Goal: Task Accomplishment & Management: Use online tool/utility

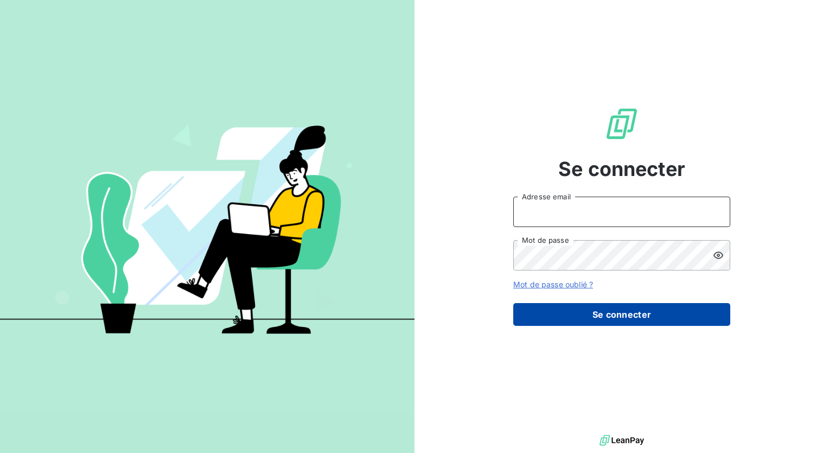
type input "[PERSON_NAME][EMAIL_ADDRESS][DOMAIN_NAME]"
click at [629, 316] on button "Se connecter" at bounding box center [621, 314] width 217 height 23
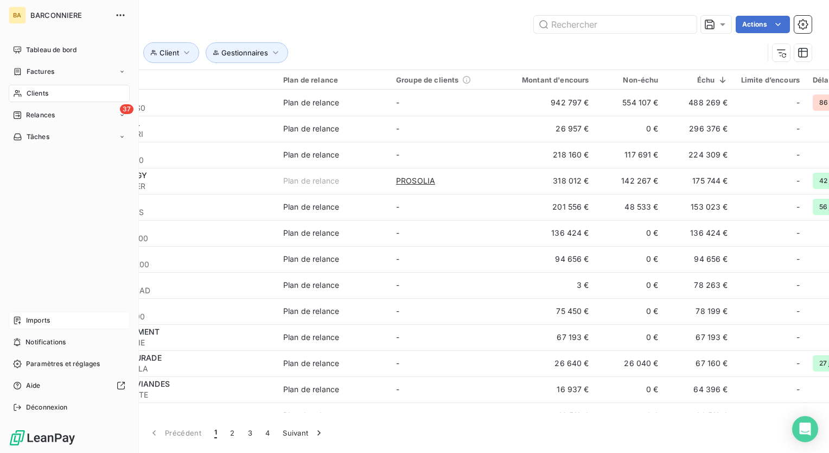
click at [26, 317] on span "Imports" at bounding box center [38, 320] width 24 height 10
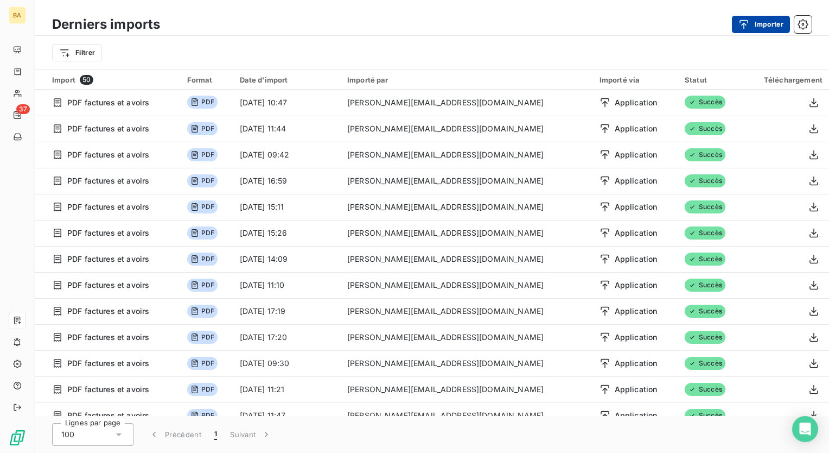
click at [766, 23] on button "Importer" at bounding box center [761, 24] width 58 height 17
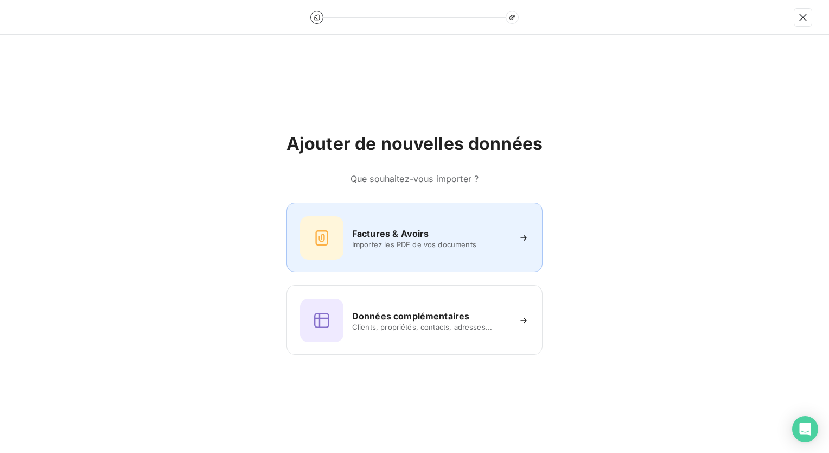
click at [390, 231] on h6 "Factures & Avoirs" at bounding box center [390, 233] width 77 height 13
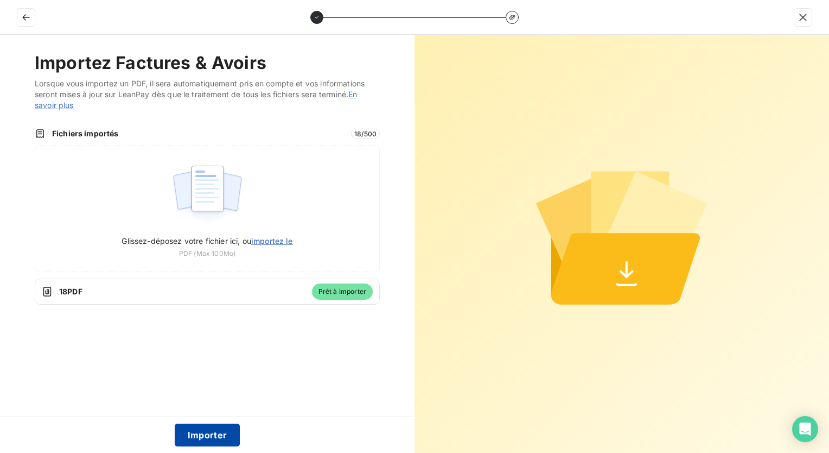
click at [215, 434] on button "Importer" at bounding box center [208, 434] width 66 height 23
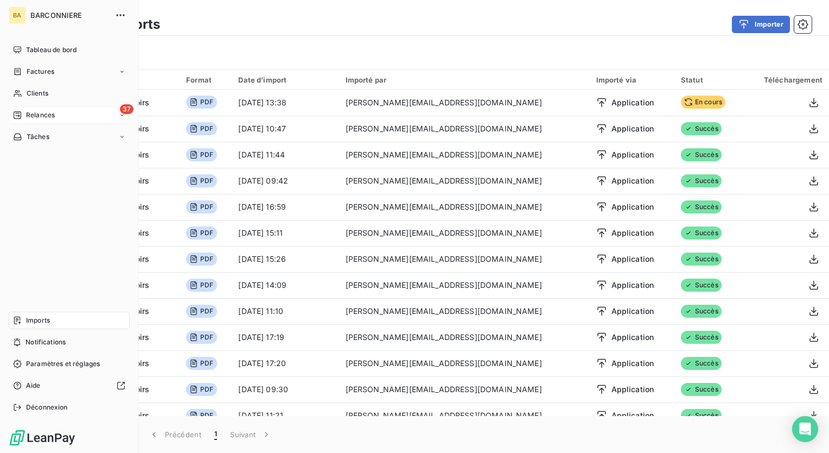
click at [34, 112] on span "Relances" at bounding box center [40, 115] width 29 height 10
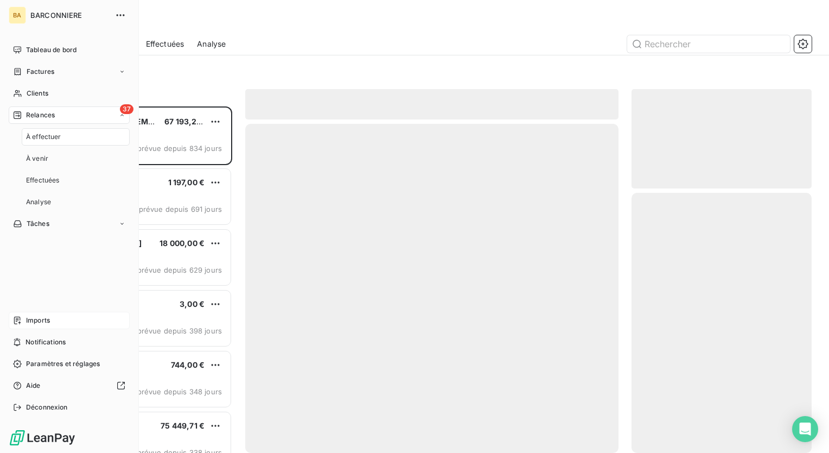
scroll to position [338, 171]
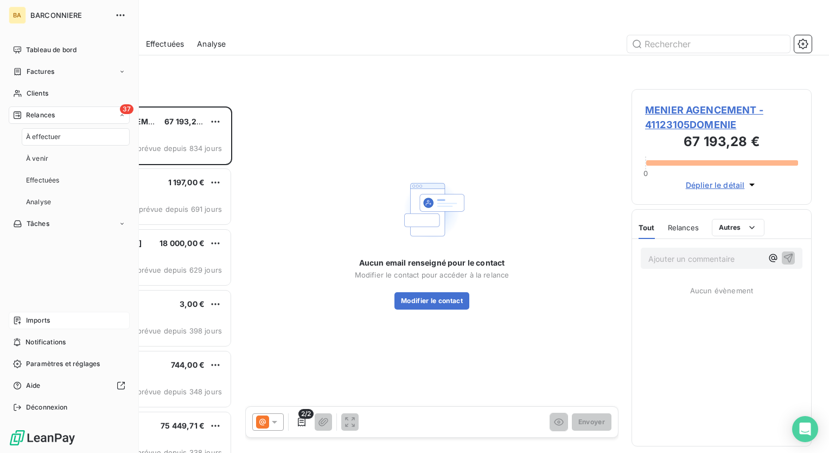
click at [48, 138] on span "À effectuer" at bounding box center [43, 137] width 35 height 10
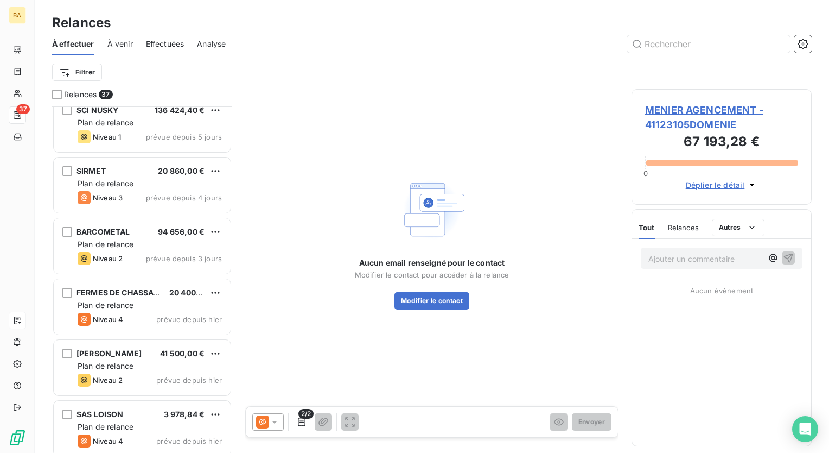
scroll to position [1903, 0]
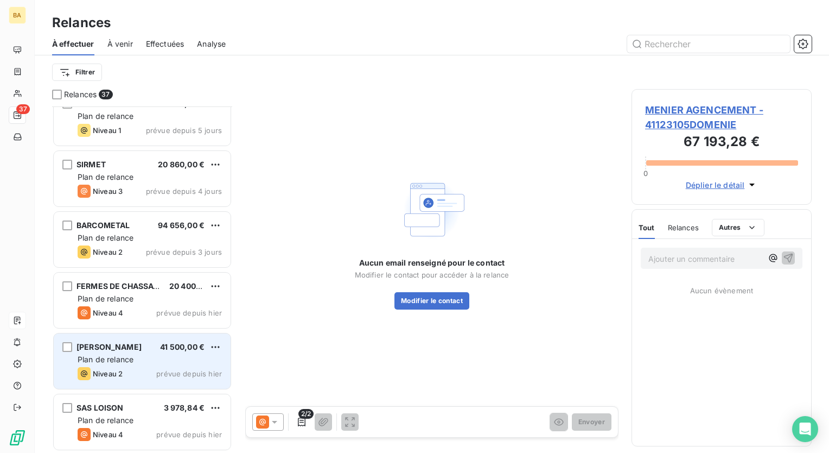
click at [115, 364] on div "[PERSON_NAME] Arien 41 500,00 € Plan de relance Niveau 2 prévue depuis [DATE]" at bounding box center [142, 360] width 177 height 55
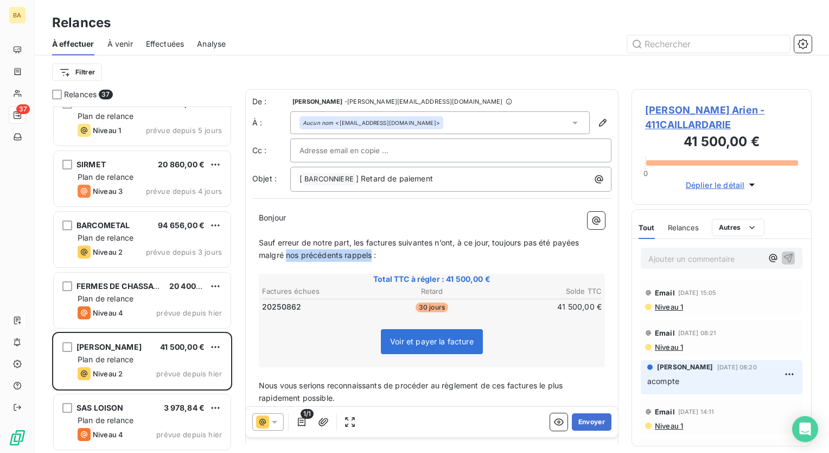
drag, startPoint x: 371, startPoint y: 255, endPoint x: 288, endPoint y: 256, distance: 83.6
click at [288, 256] on span "Sauf erreur de notre part, les factures suivantes n’ont, à ce jour, toujours pa…" at bounding box center [420, 249] width 323 height 22
click at [365, 241] on span "Sauf erreur de notre part, les factures suivantes n’ont, à ce jour, toujours pa…" at bounding box center [420, 249] width 323 height 22
click at [391, 243] on span "Sauf erreur de notre part, la factures suivantes n’ont, à ce jour, toujours pas…" at bounding box center [433, 249] width 348 height 22
click at [427, 237] on p "Sauf erreur de notre part, la facture suivantes n’ont, à ce jour, toujours pas …" at bounding box center [432, 249] width 346 height 25
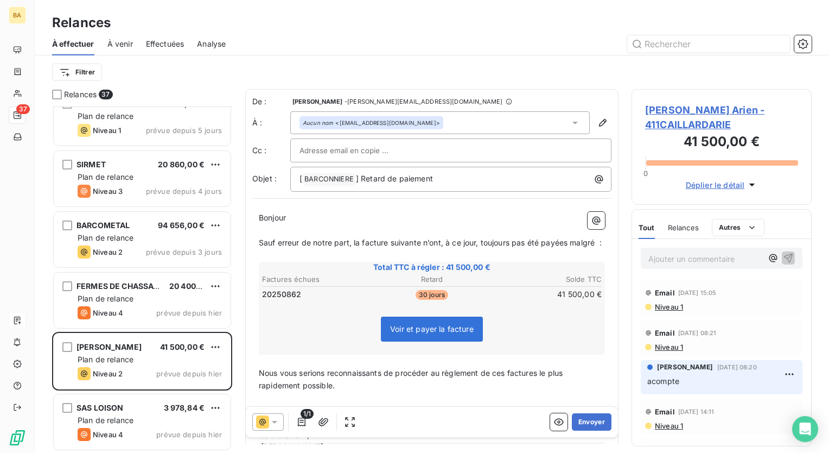
click at [442, 242] on span "Sauf erreur de notre part, la facture suivante n’ont, à ce jour, toujours pas é…" at bounding box center [430, 242] width 343 height 9
click at [564, 241] on span "Sauf erreur de notre part, la facture suivante n’a, à ce jour, toujours pas été…" at bounding box center [426, 242] width 335 height 9
click at [573, 244] on span "Sauf erreur de notre part, la facture suivante n’a, à ce jour, toujours pas été…" at bounding box center [425, 242] width 332 height 9
click at [575, 244] on span "Sauf erreur de notre part, la facture suivante n’a, à ce jour, toujours pas été…" at bounding box center [425, 242] width 332 height 9
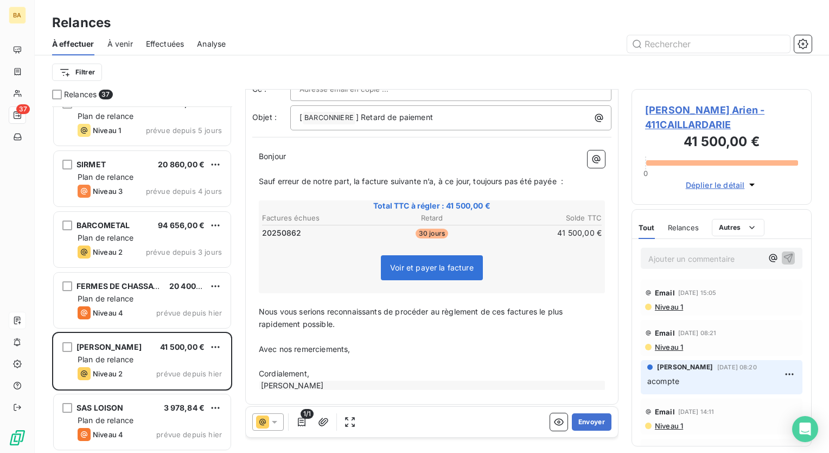
scroll to position [65, 0]
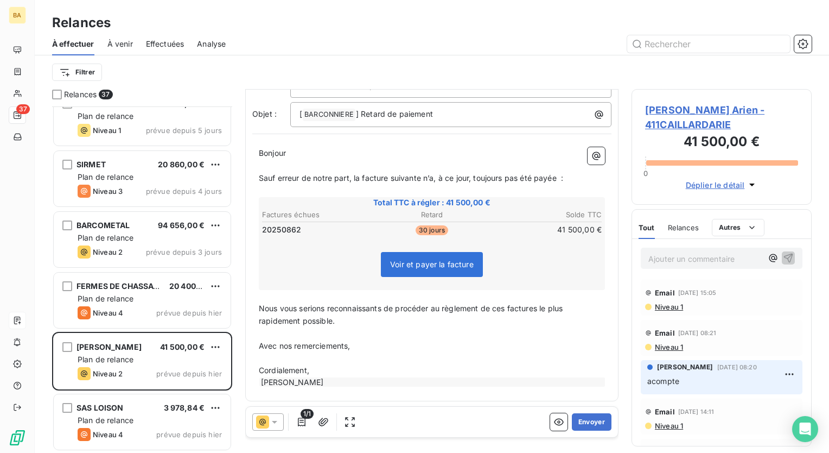
click at [507, 308] on span "Nous vous serions reconnaissants de procéder au règlement de ces factures le pl…" at bounding box center [412, 314] width 306 height 22
click at [543, 307] on span "Nous vous serions reconnaissants de procéder au règlement de cette factures le …" at bounding box center [415, 314] width 313 height 22
click at [390, 364] on p "Cordialement," at bounding box center [432, 370] width 346 height 12
click at [584, 425] on button "Envoyer" at bounding box center [592, 421] width 40 height 17
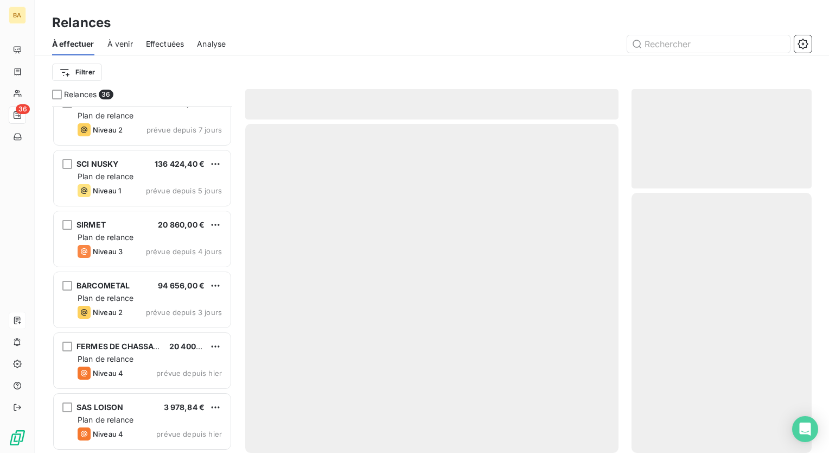
scroll to position [1842, 0]
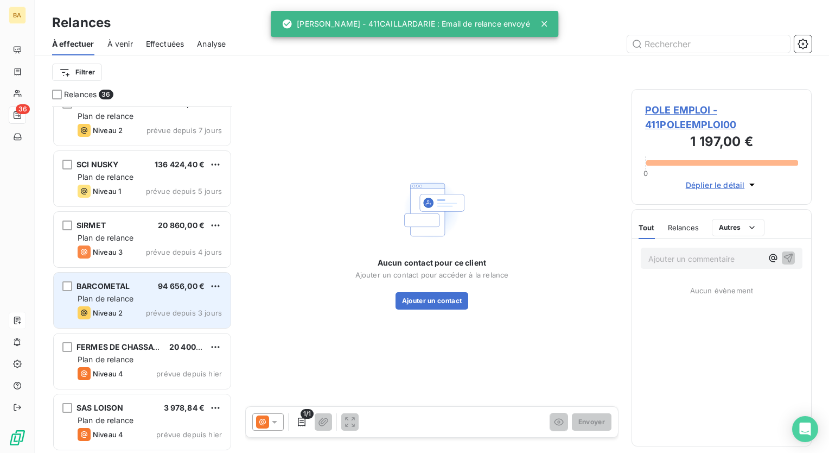
click at [129, 293] on div "Plan de relance" at bounding box center [150, 298] width 144 height 11
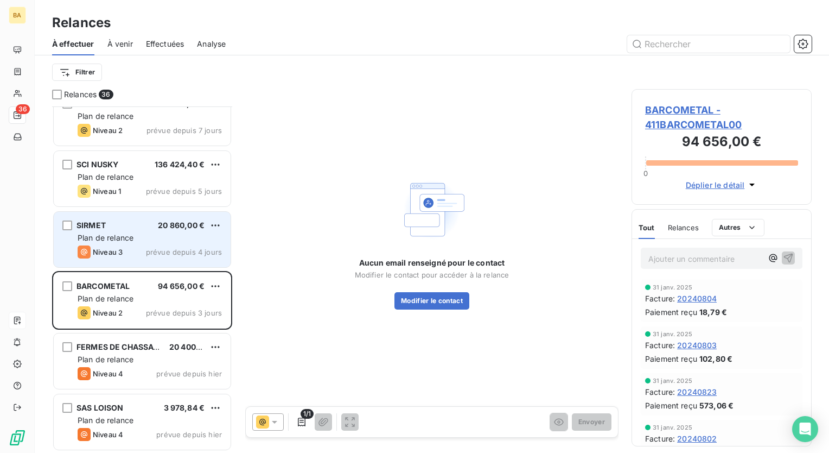
click at [124, 236] on span "Plan de relance" at bounding box center [106, 237] width 56 height 9
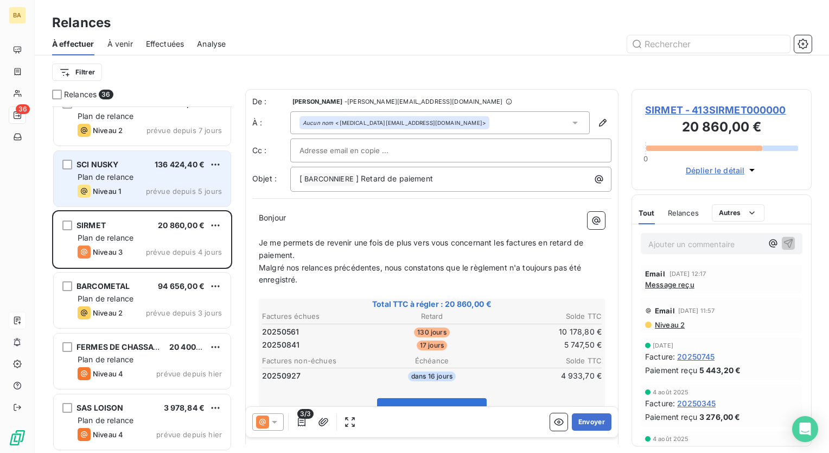
click at [130, 172] on span "Plan de relance" at bounding box center [106, 176] width 56 height 9
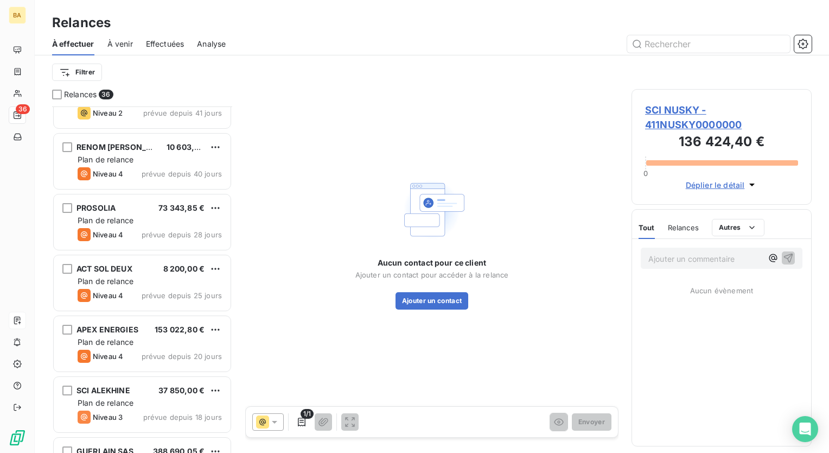
scroll to position [1136, 0]
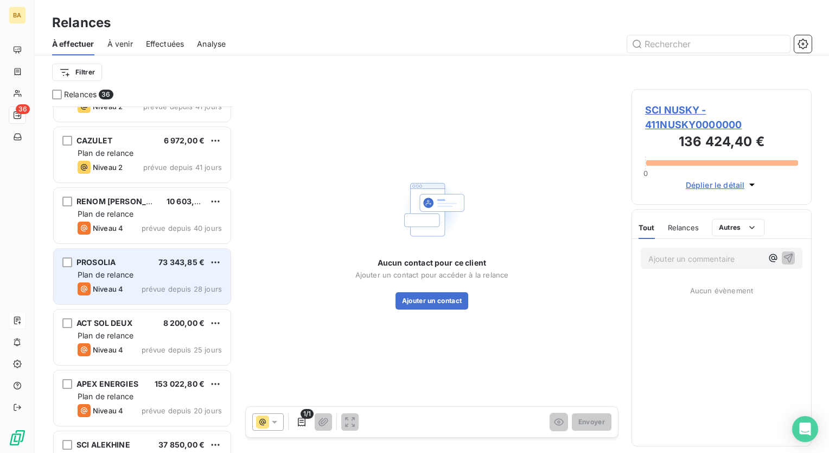
click at [119, 277] on span "Plan de relance" at bounding box center [106, 274] width 56 height 9
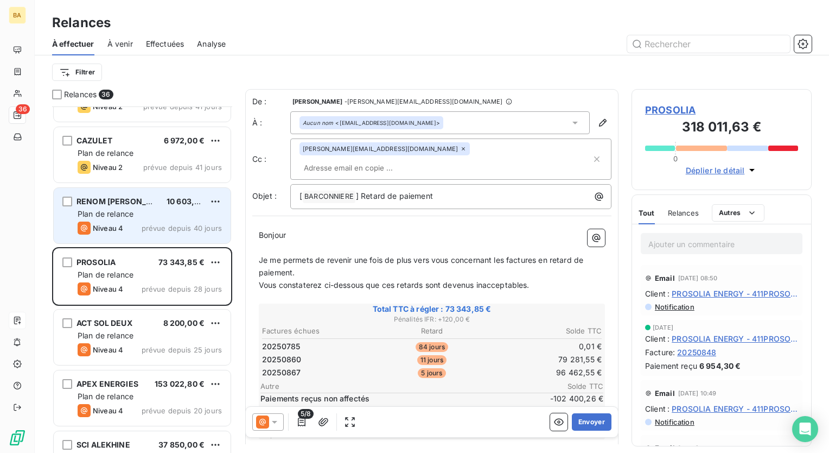
scroll to position [974, 0]
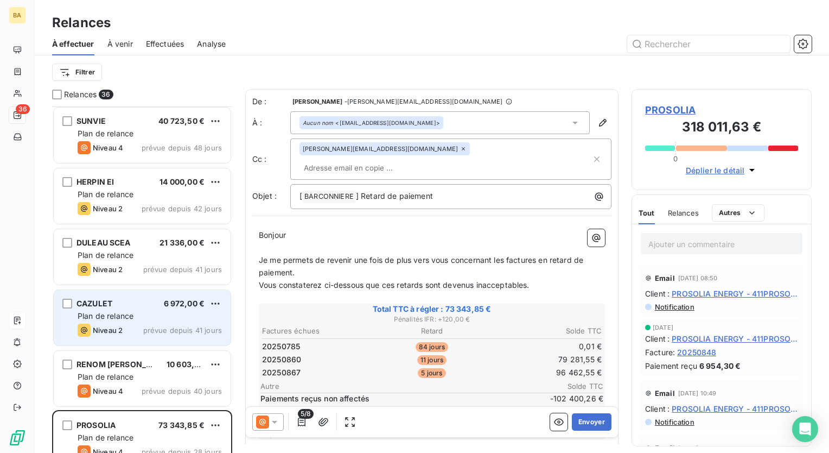
click at [119, 312] on span "Plan de relance" at bounding box center [106, 315] width 56 height 9
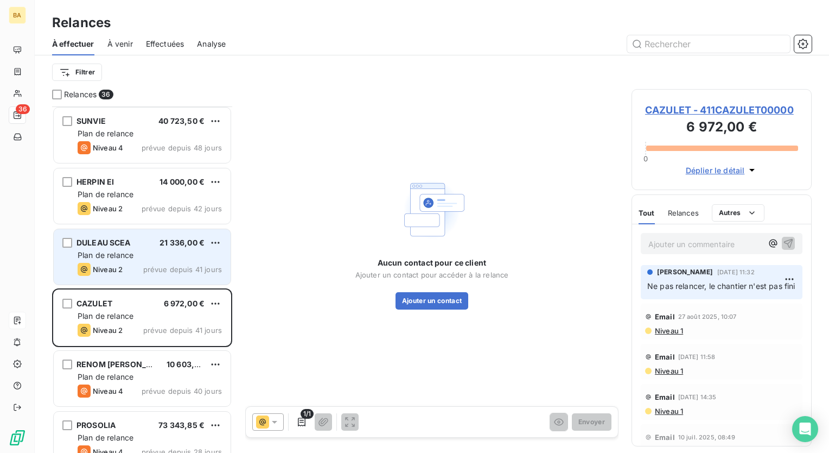
click at [118, 251] on span "Plan de relance" at bounding box center [106, 254] width 56 height 9
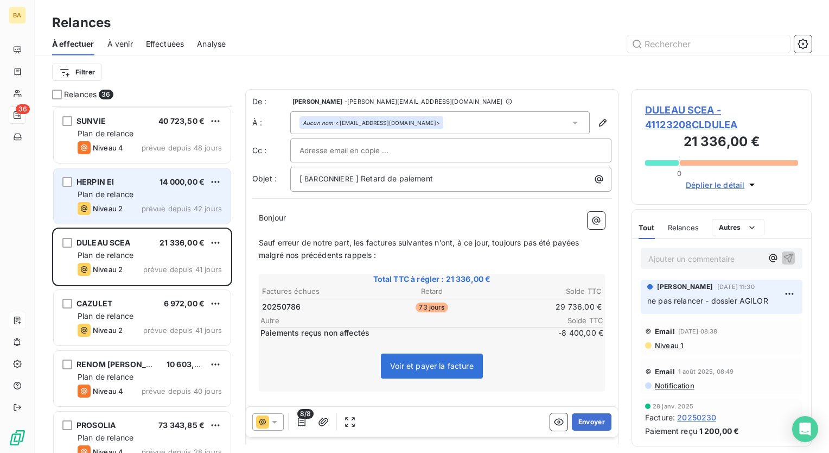
click at [115, 204] on span "Niveau 2" at bounding box center [108, 208] width 30 height 9
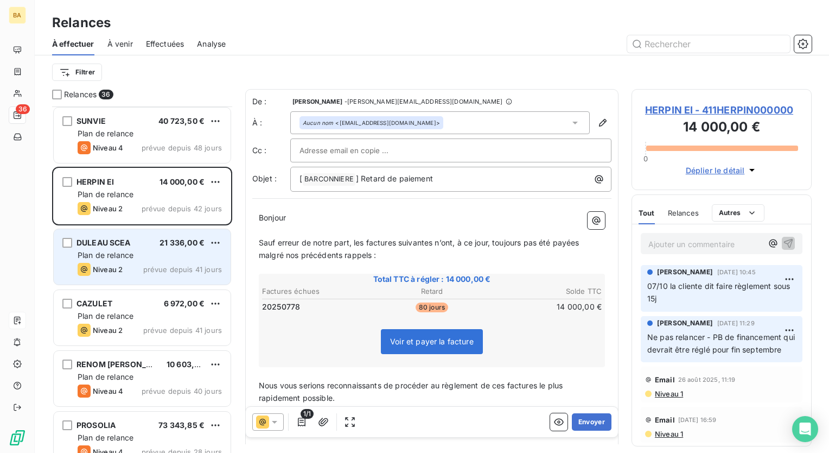
click at [113, 244] on span "DULEAU SCEA" at bounding box center [104, 242] width 54 height 9
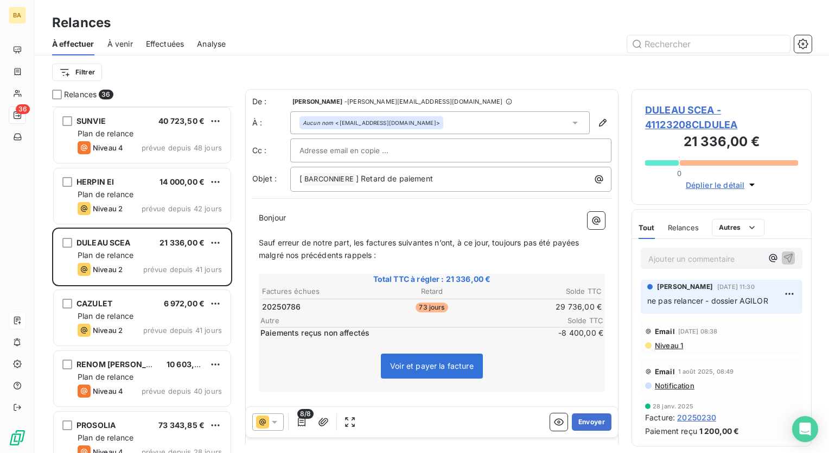
scroll to position [338, 171]
